Goal: Use online tool/utility: Use online tool/utility

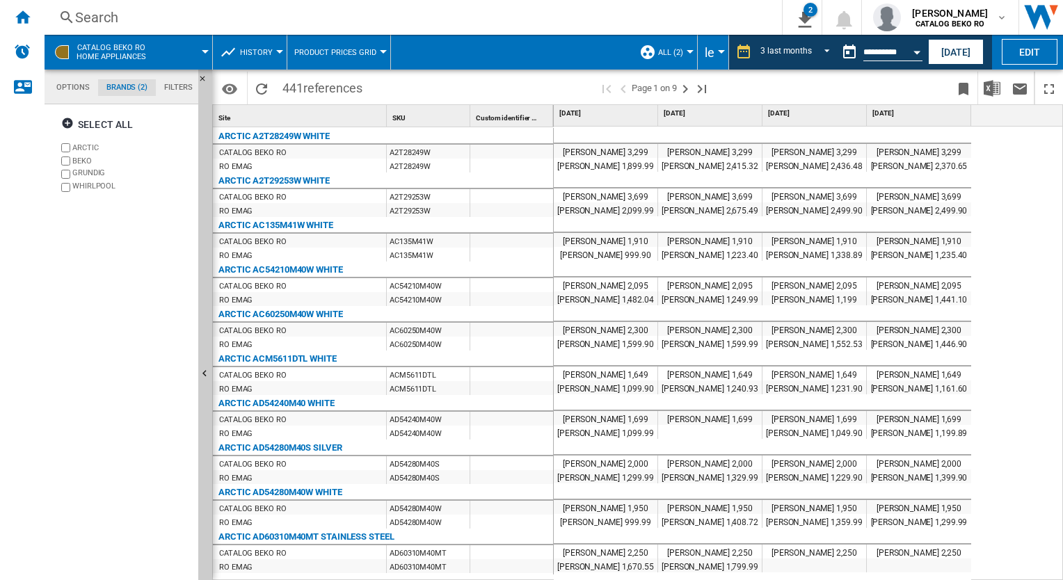
click at [518, 54] on span at bounding box center [511, 52] width 241 height 35
click at [447, 150] on div "A2T28249W" at bounding box center [428, 152] width 83 height 14
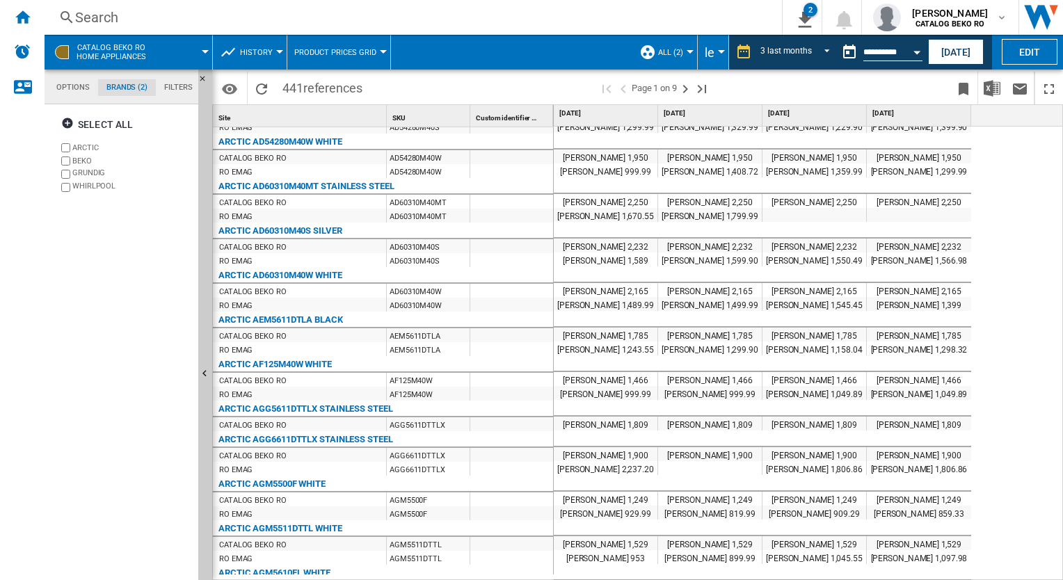
scroll to position [195, 0]
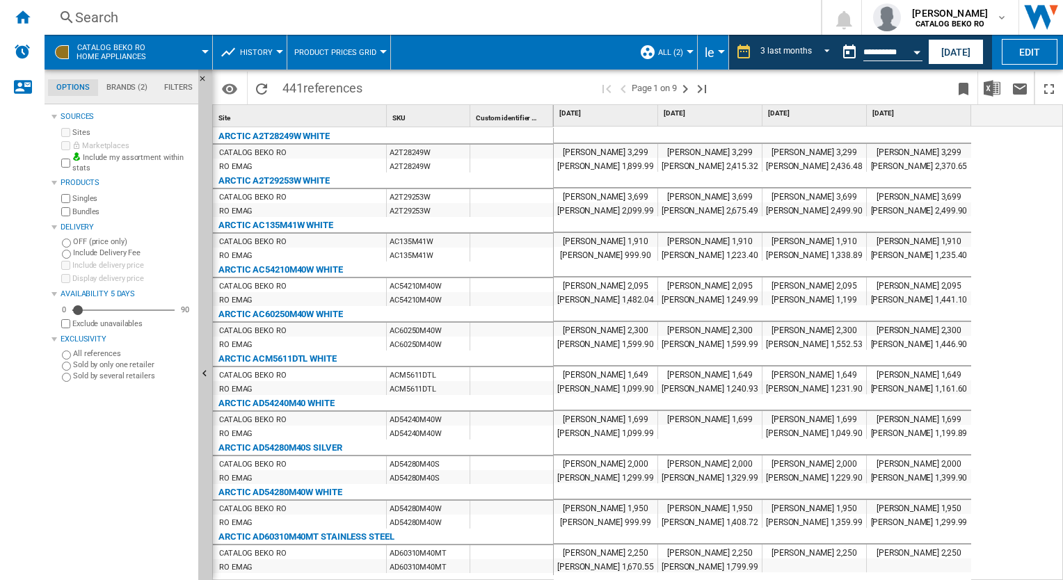
click at [337, 213] on div "RO EMAG" at bounding box center [299, 210] width 173 height 14
click at [849, 193] on div at bounding box center [531, 290] width 1063 height 580
click at [760, 100] on span at bounding box center [835, 88] width 229 height 33
click at [566, 70] on div "Period 3 last months 1 day 7 last days 14 last days 21 last days 28 last days 3…" at bounding box center [637, 87] width 851 height 35
click at [113, 86] on md-tab-item "Brands (2)" at bounding box center [127, 87] width 58 height 17
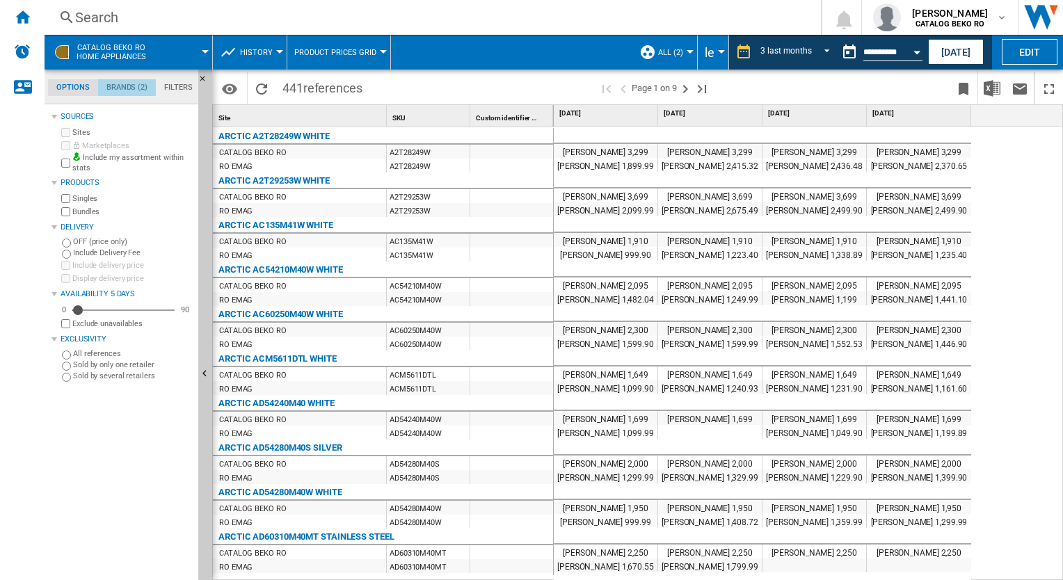
scroll to position [53, 0]
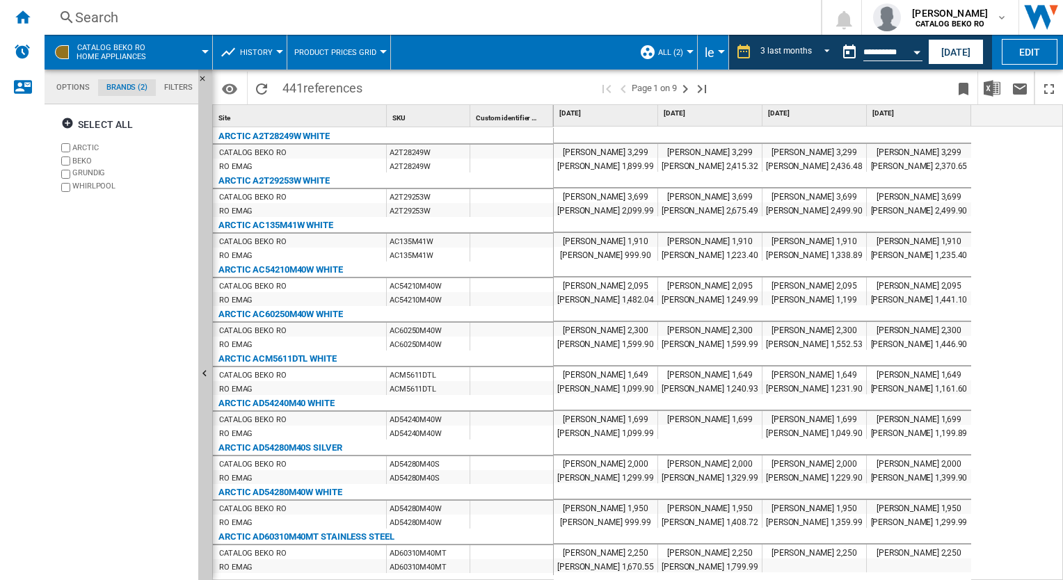
click at [168, 82] on md-tab-item "Filters" at bounding box center [178, 87] width 45 height 17
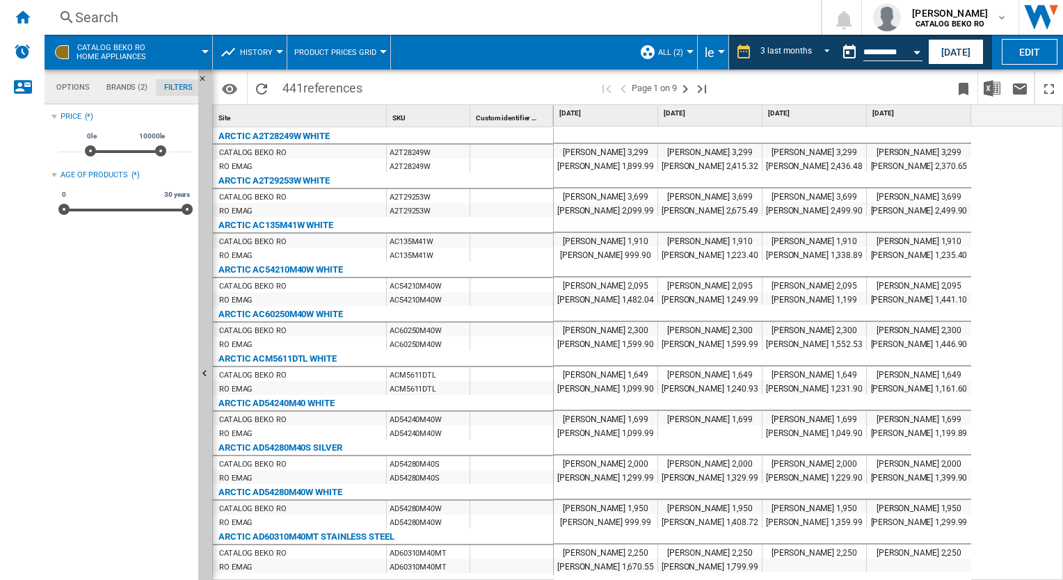
click at [80, 88] on md-tab-item "Options" at bounding box center [73, 87] width 50 height 17
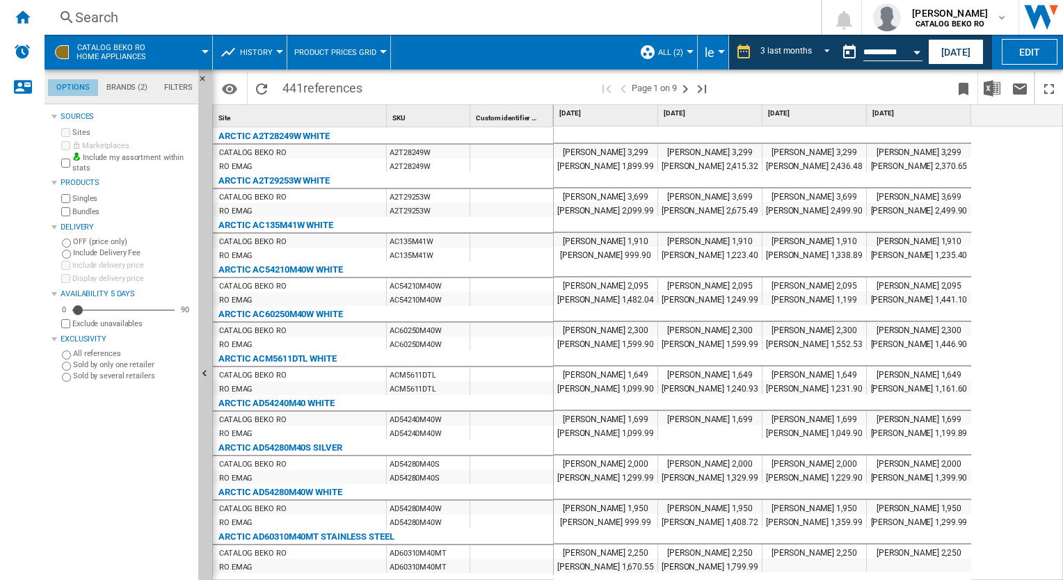
scroll to position [16, 0]
click at [19, 19] on ng-md-icon "Home" at bounding box center [22, 16] width 17 height 17
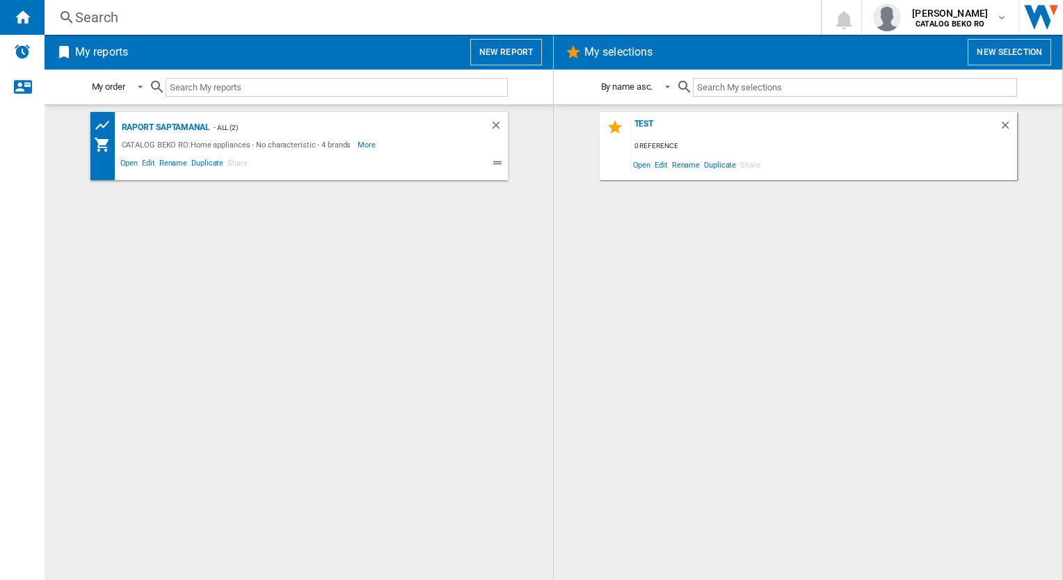
click at [497, 56] on button "New report" at bounding box center [506, 52] width 72 height 26
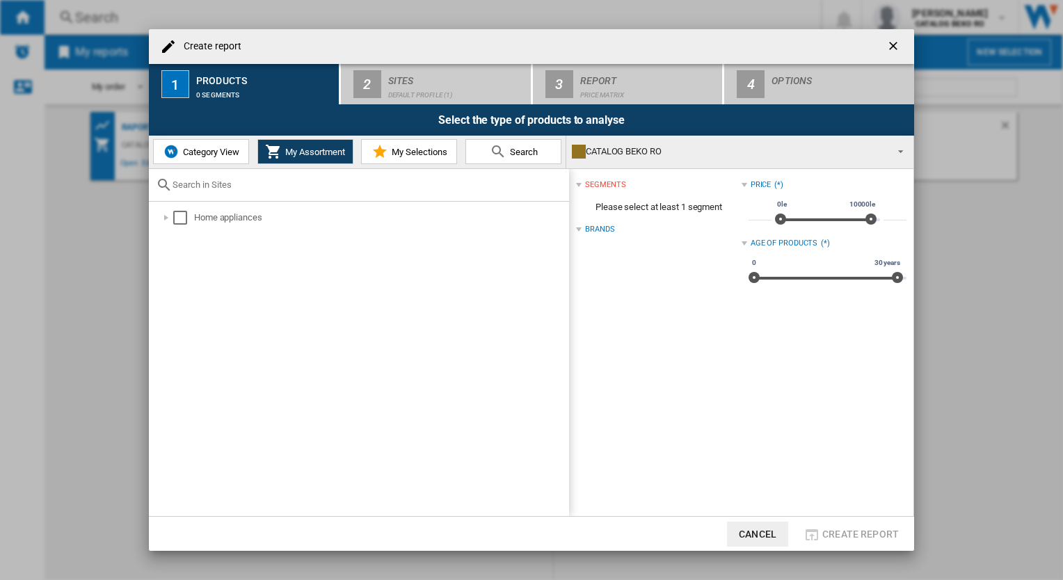
click at [522, 145] on button "Search" at bounding box center [513, 151] width 96 height 25
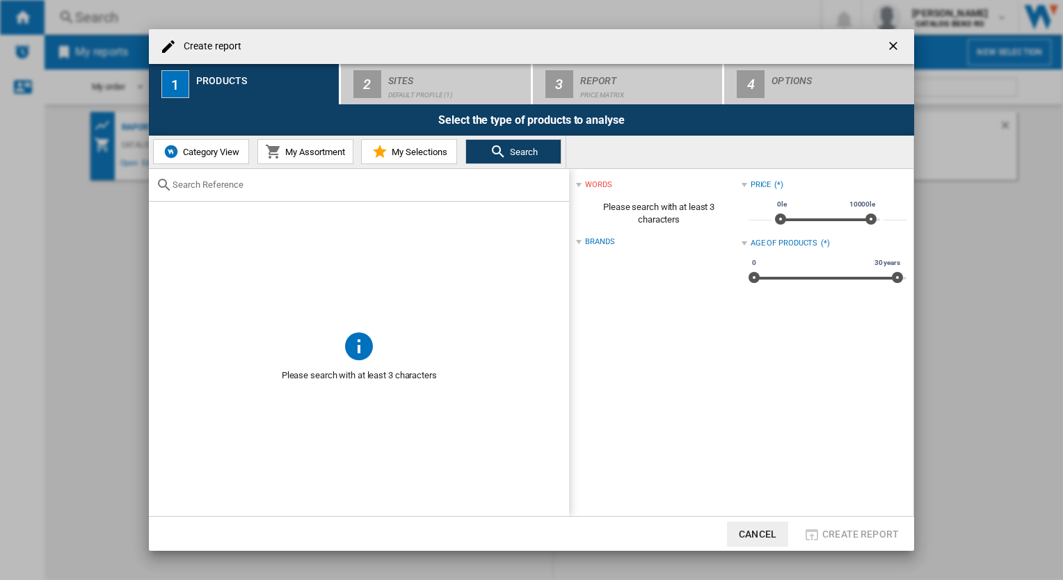
click at [282, 147] on span "My Assortment" at bounding box center [313, 152] width 63 height 10
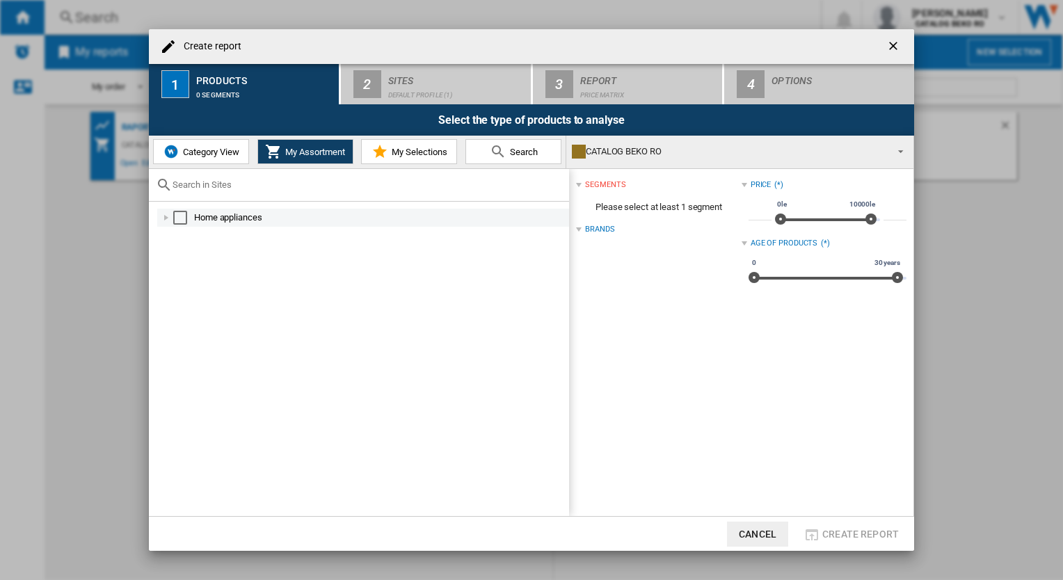
click at [175, 216] on div "Select" at bounding box center [180, 218] width 14 height 14
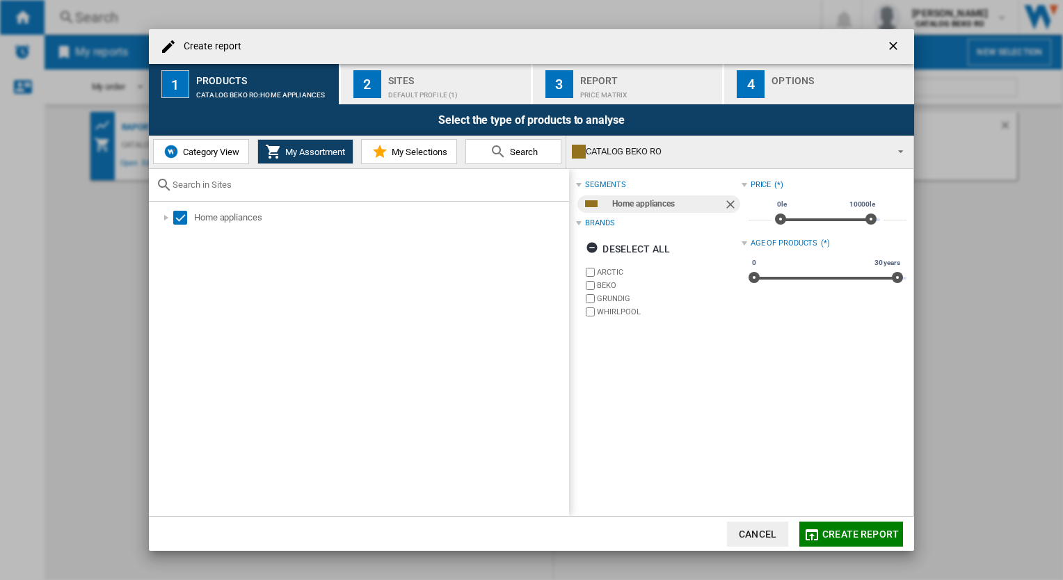
click at [520, 152] on span "Search" at bounding box center [522, 152] width 31 height 10
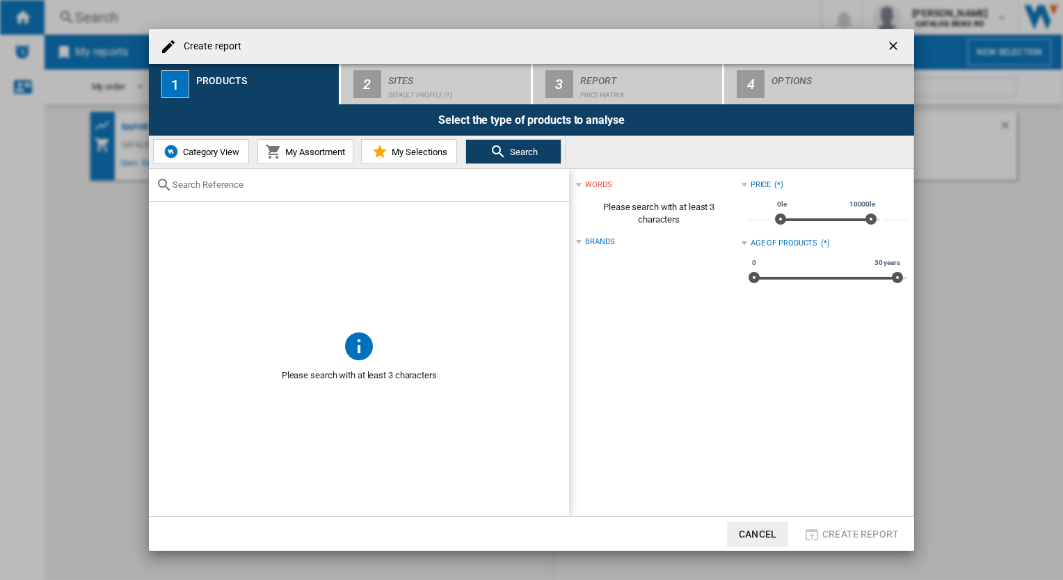
click at [334, 193] on div at bounding box center [359, 185] width 420 height 33
click at [174, 189] on input "text" at bounding box center [368, 185] width 390 height 10
paste input "FSGT52110DXON"
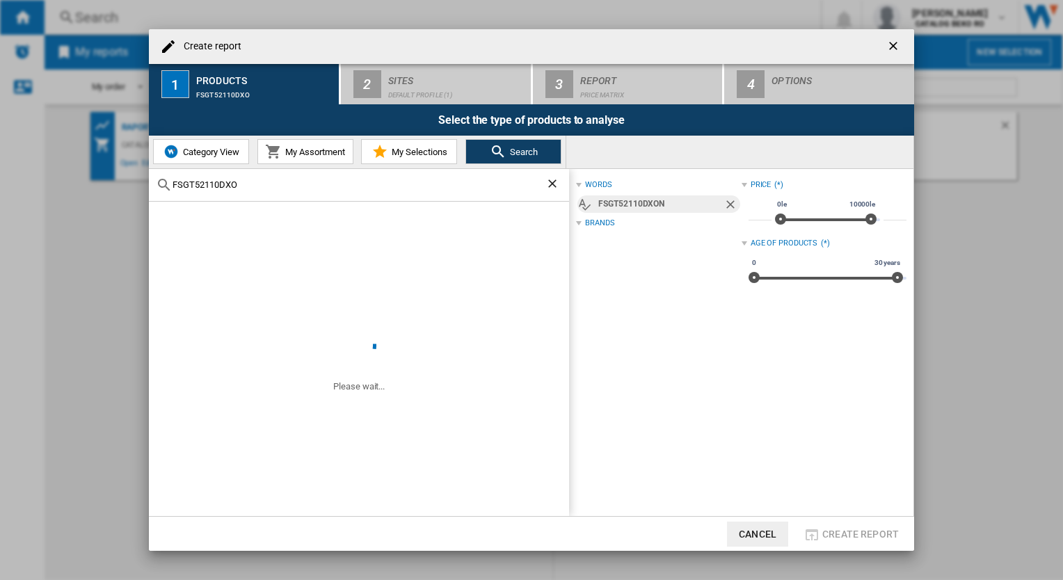
click at [511, 154] on span "Search" at bounding box center [522, 152] width 31 height 10
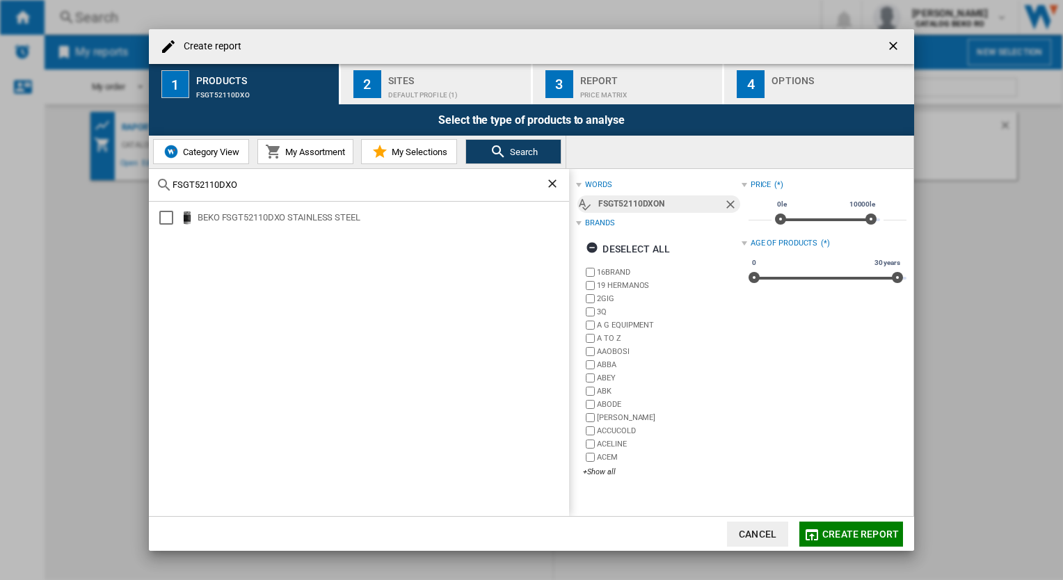
click at [245, 180] on input "FSGT52110DXO" at bounding box center [359, 185] width 373 height 10
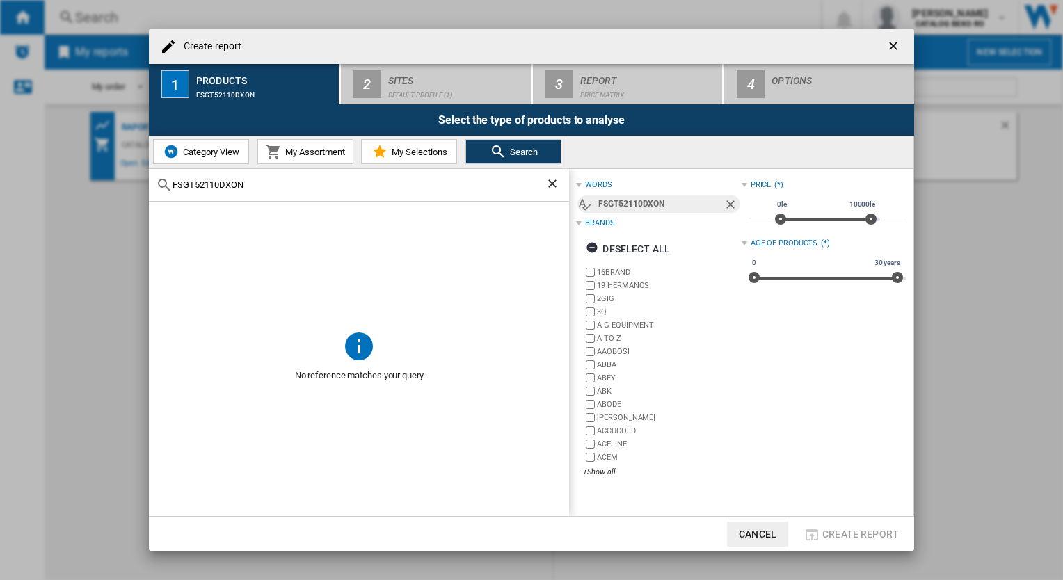
type input "FSGT52110DXON"
click at [893, 47] on ng-md-icon "getI18NText('BUTTONS.CLOSE_DIALOG')" at bounding box center [894, 47] width 17 height 17
